Goal: Task Accomplishment & Management: Use online tool/utility

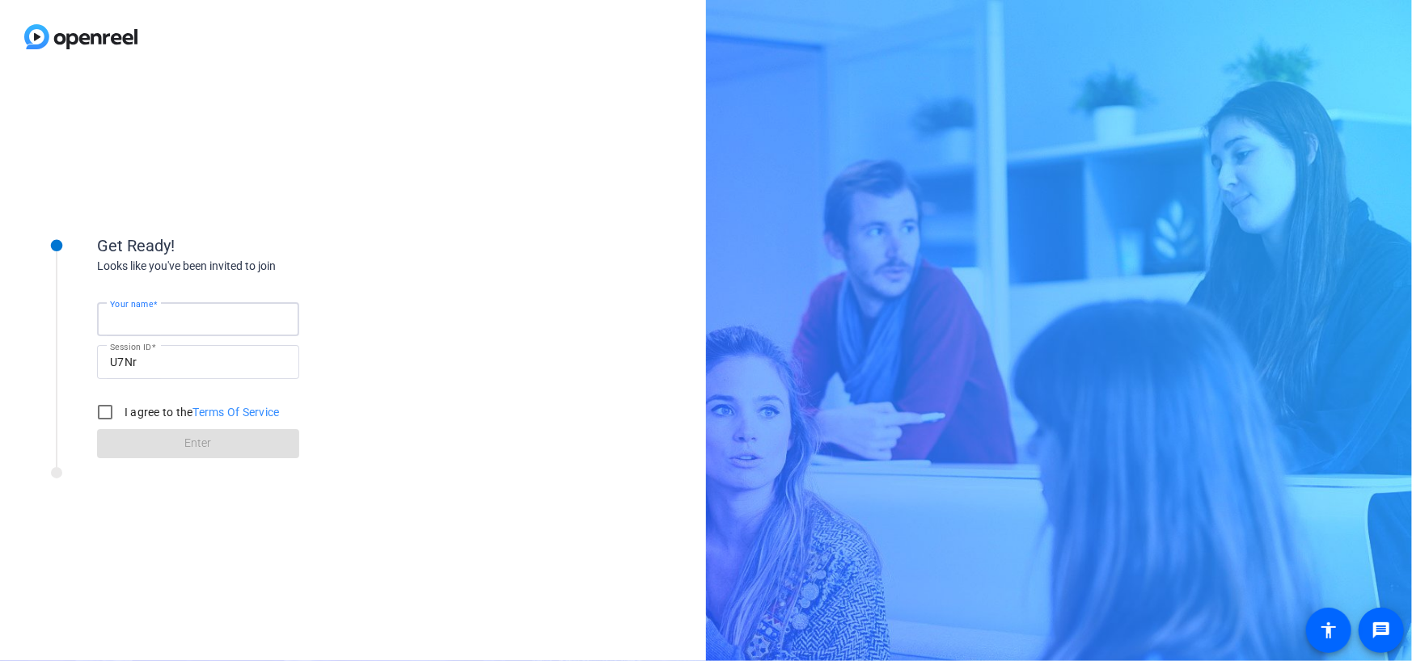
click at [238, 319] on input "Your name" at bounding box center [198, 319] width 176 height 19
type input "[PERSON_NAME]"
click at [102, 414] on input "I agree to the Terms Of Service" at bounding box center [105, 412] width 32 height 32
checkbox input "true"
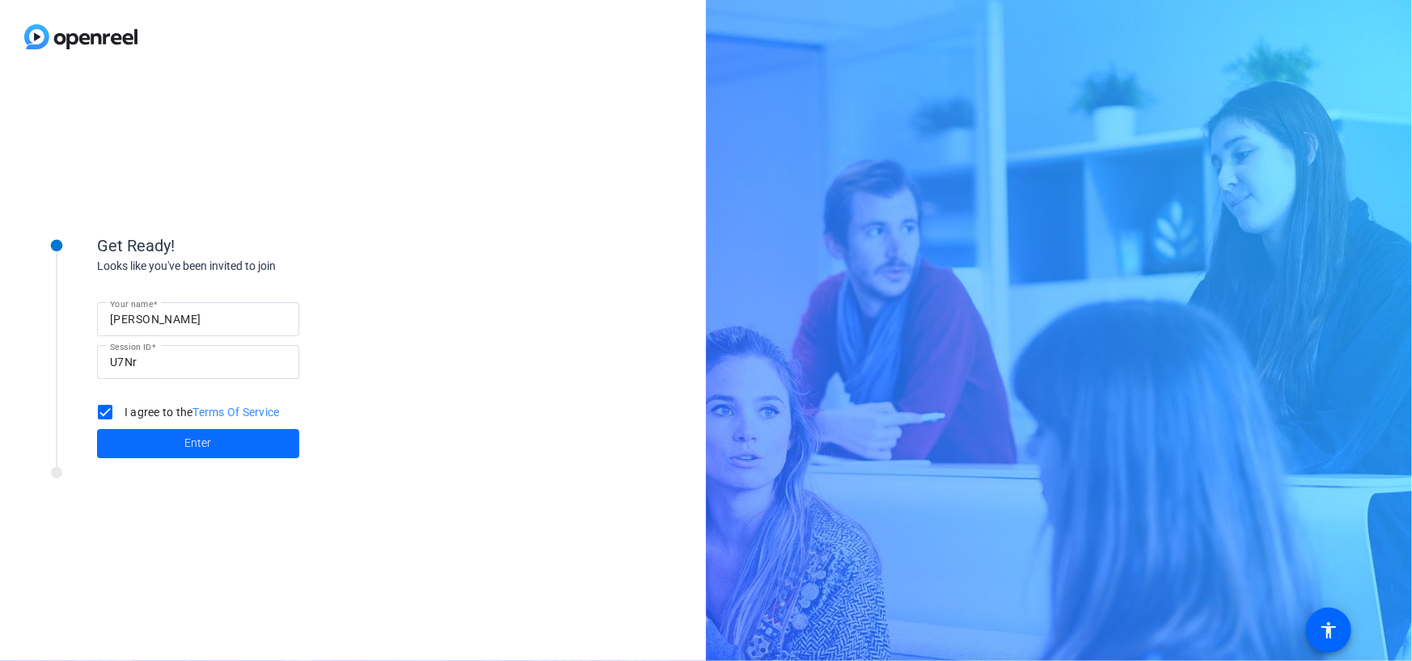
click at [185, 445] on span "Enter" at bounding box center [198, 443] width 27 height 17
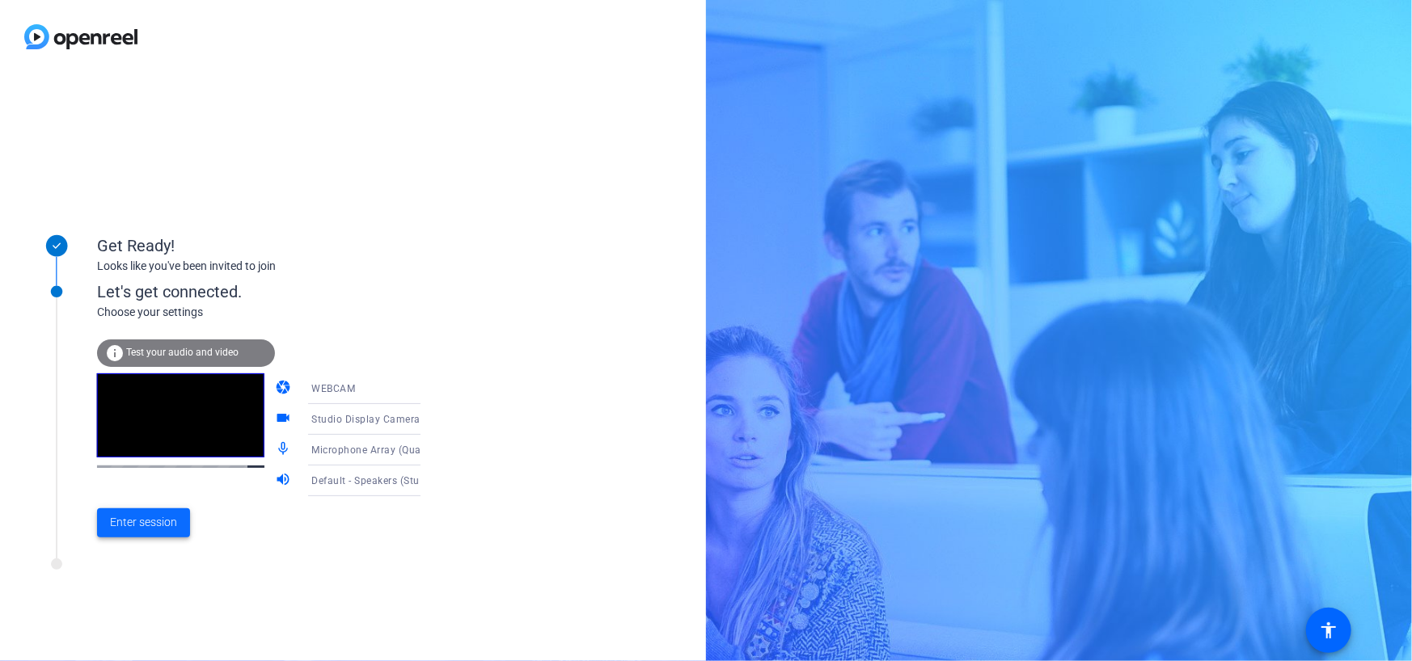
click at [116, 526] on span "Enter session" at bounding box center [143, 522] width 67 height 17
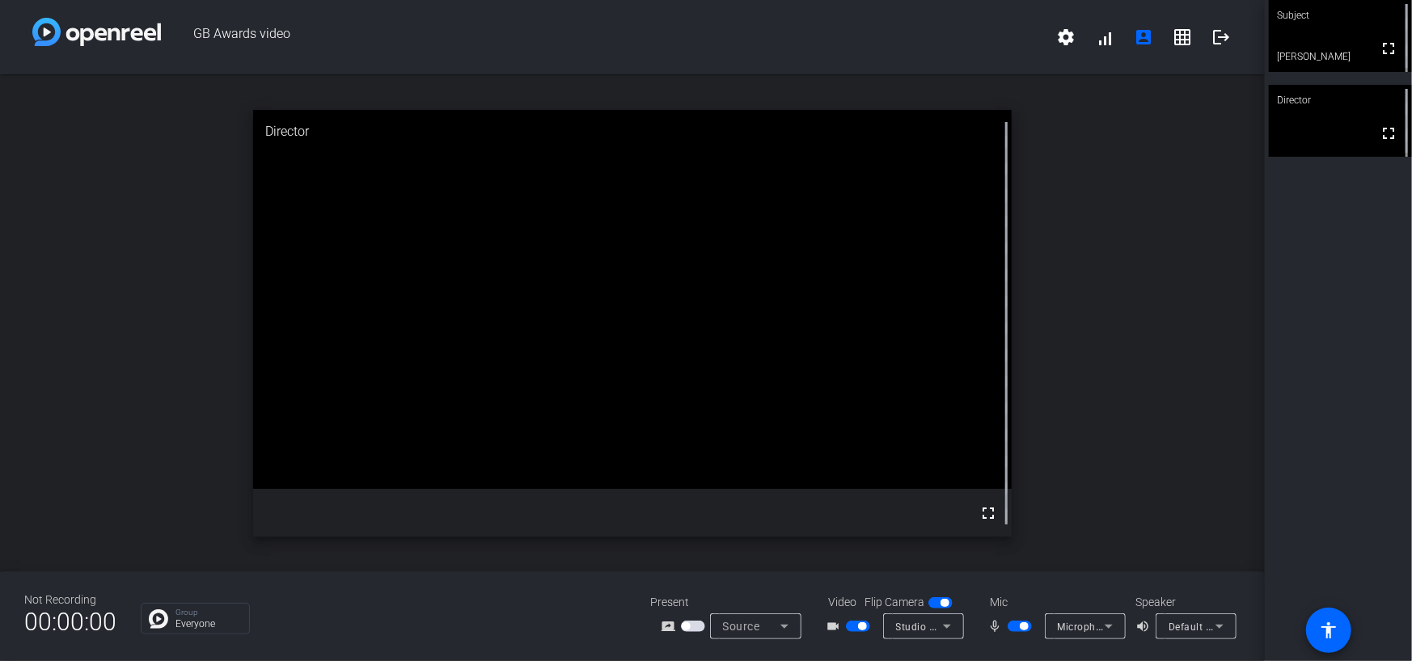
click at [1106, 625] on icon at bounding box center [1108, 626] width 19 height 19
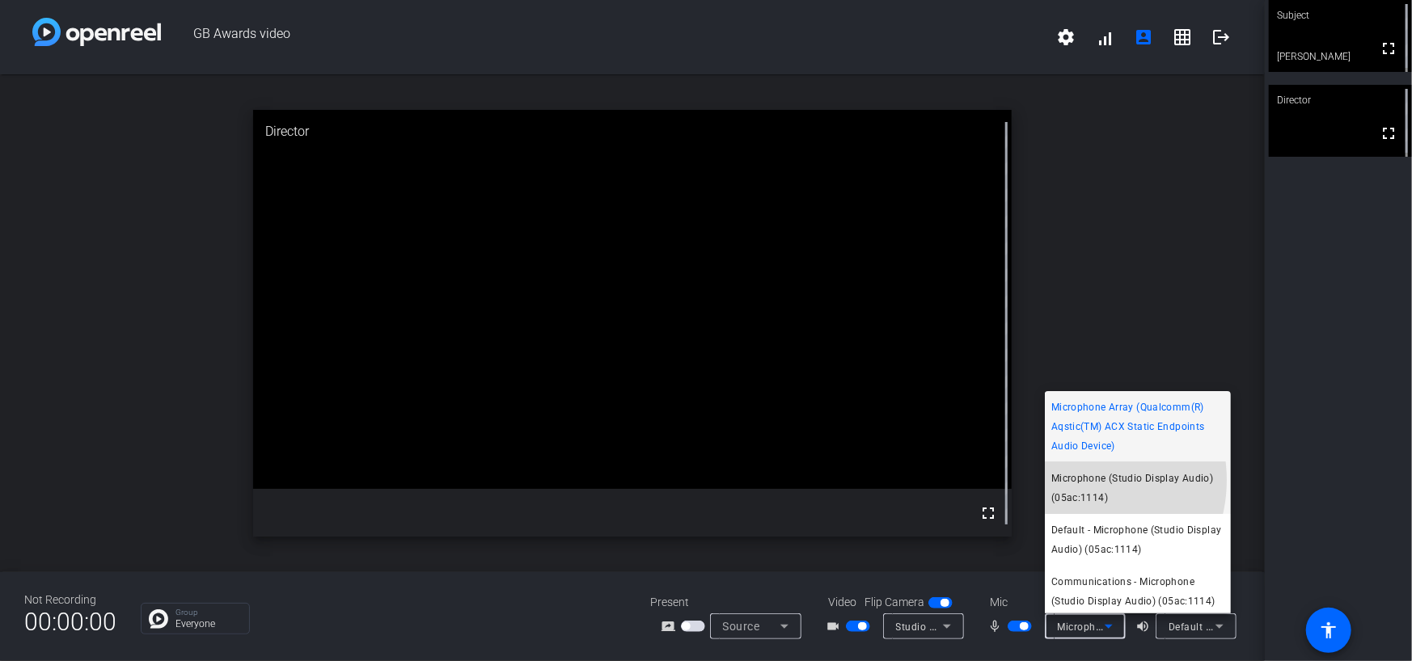
click at [1075, 480] on span "Microphone (Studio Display Audio) (05ac:1114)" at bounding box center [1137, 488] width 173 height 39
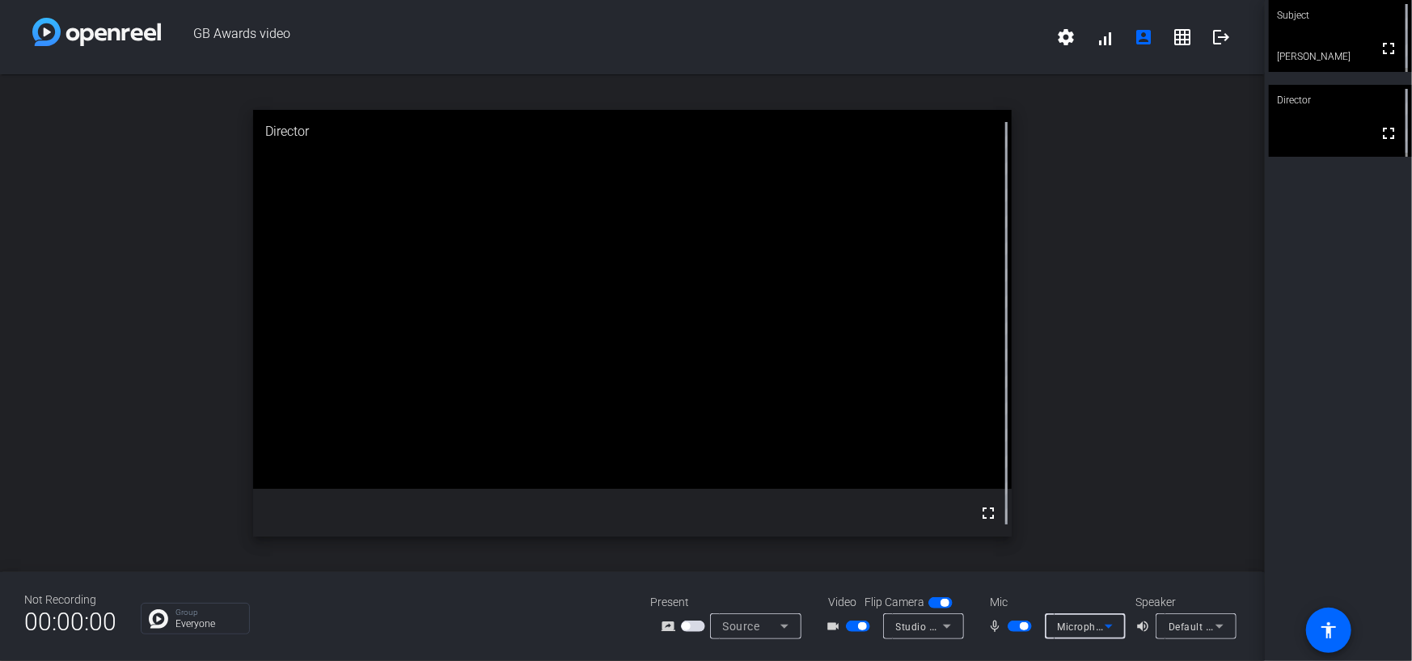
click at [1103, 625] on icon at bounding box center [1108, 626] width 19 height 19
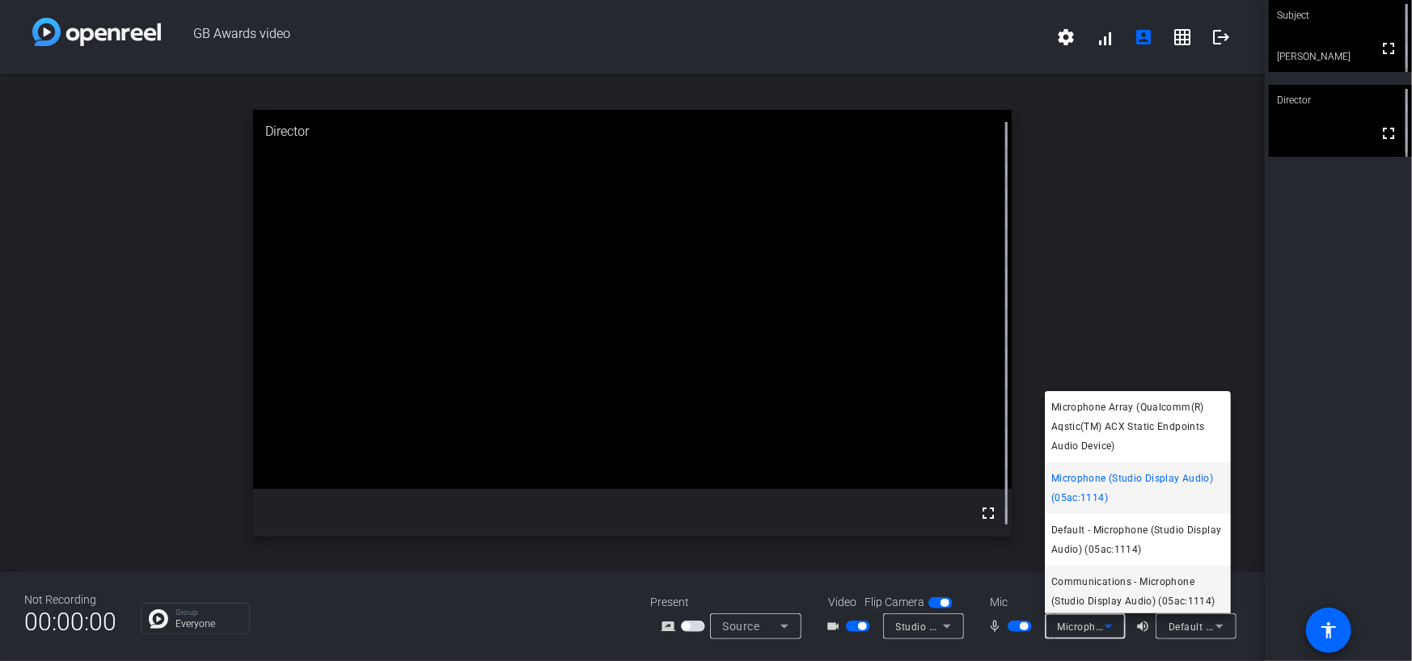
scroll to position [4, 0]
click at [1072, 295] on div at bounding box center [706, 330] width 1412 height 661
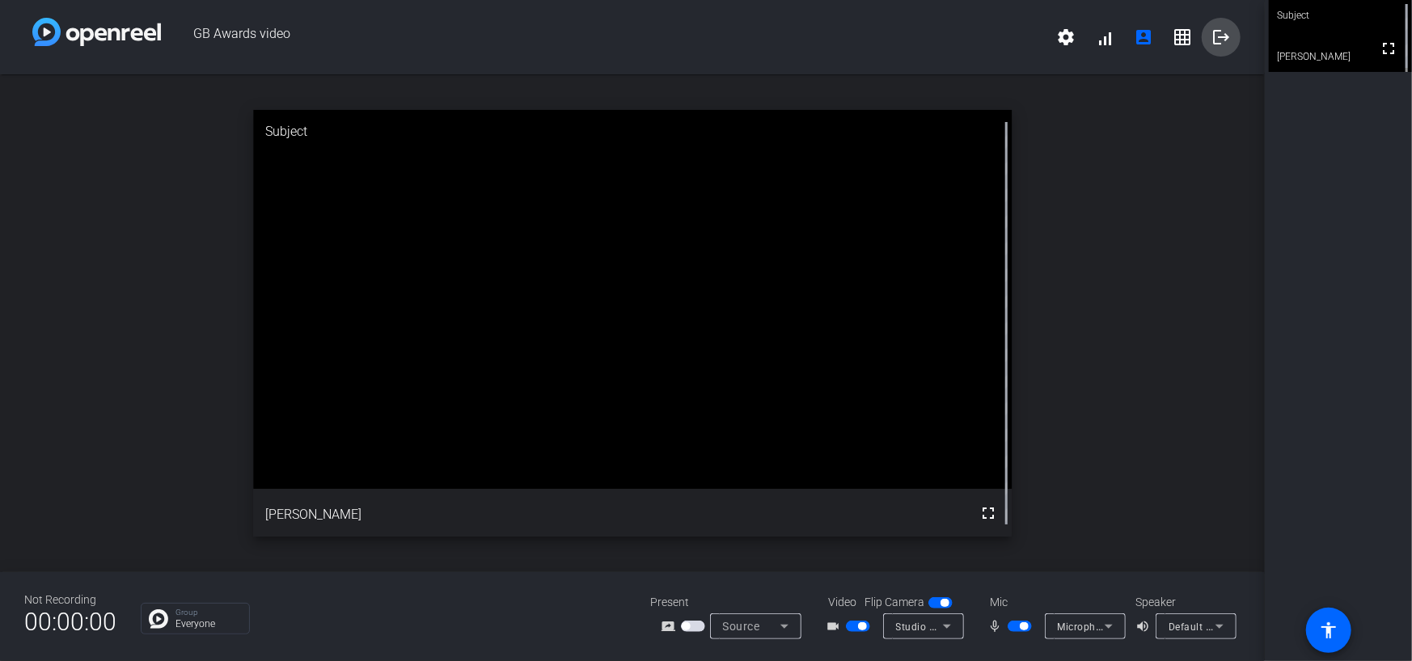
click at [1217, 37] on mat-icon "logout" at bounding box center [1220, 36] width 19 height 19
